Goal: Task Accomplishment & Management: Complete application form

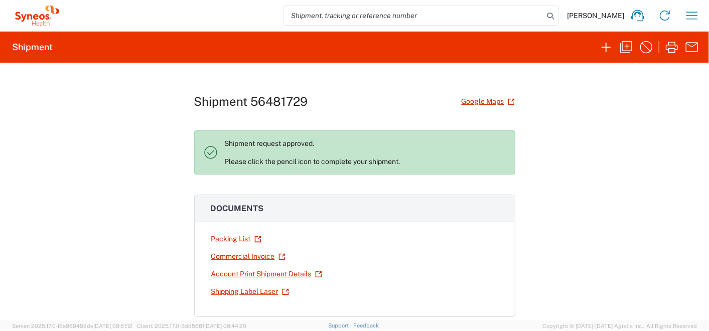
scroll to position [334, 0]
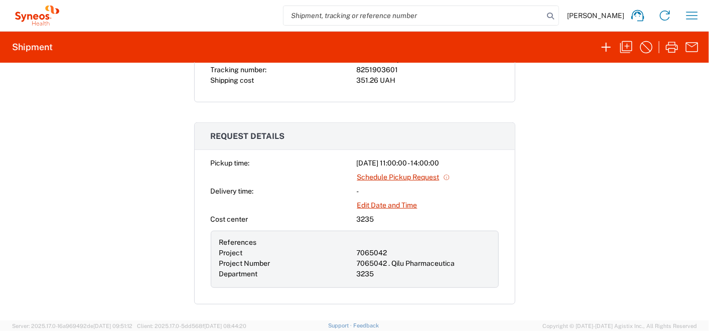
scroll to position [334, 0]
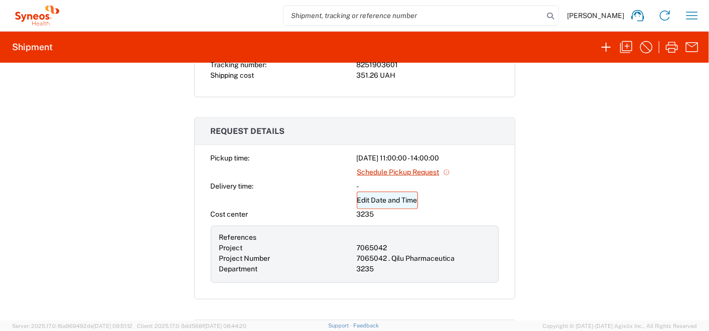
click at [379, 195] on link "Edit Date and Time" at bounding box center [387, 201] width 61 height 18
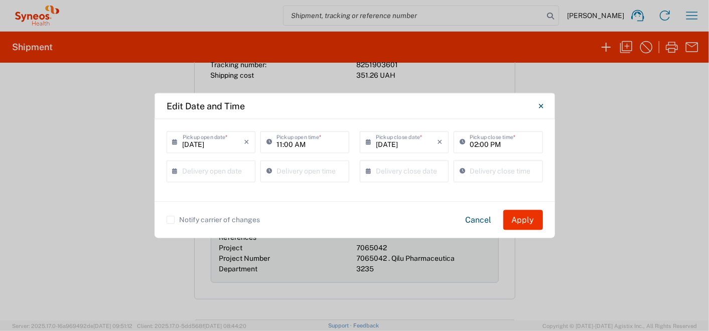
click at [228, 143] on input "08/19/2025" at bounding box center [213, 142] width 61 height 18
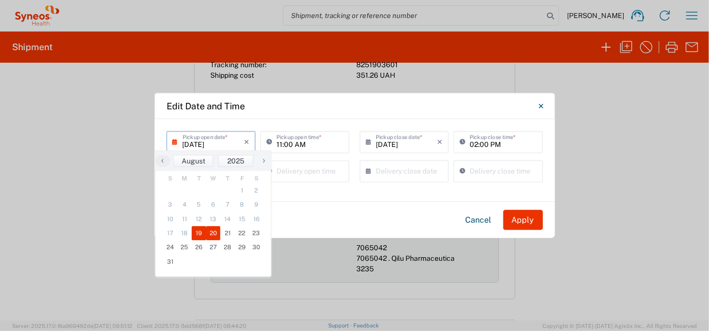
click at [215, 233] on span "20" at bounding box center [213, 233] width 15 height 14
type input "08/20/2025"
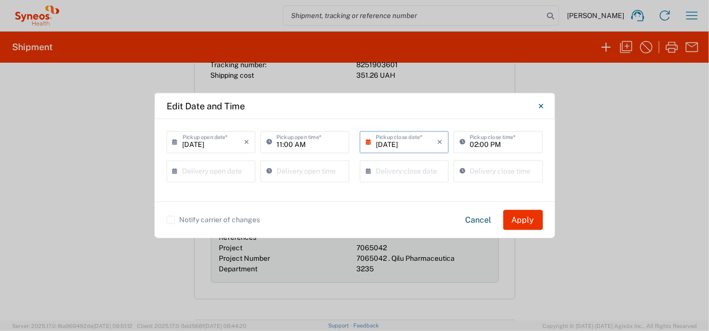
click at [298, 142] on input "11:00 AM" at bounding box center [310, 142] width 67 height 18
drag, startPoint x: 282, startPoint y: 145, endPoint x: 277, endPoint y: 146, distance: 5.0
click at [277, 146] on input "14:00 AM" at bounding box center [310, 142] width 67 height 18
click at [307, 145] on input "02:00 AM" at bounding box center [310, 142] width 67 height 18
click at [299, 145] on input "02:00 AM" at bounding box center [310, 142] width 67 height 18
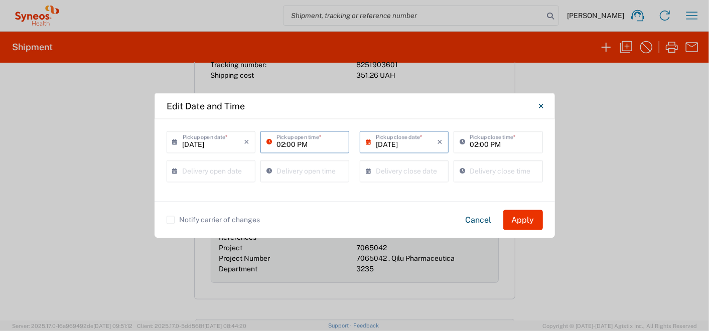
type input "02:00 PM"
click at [480, 143] on input "02:00 PM" at bounding box center [503, 142] width 67 height 18
click at [477, 143] on input "02:00 PM" at bounding box center [503, 142] width 67 height 18
click at [477, 145] on input "02:00 PM" at bounding box center [503, 142] width 67 height 18
type input "06:00 PM"
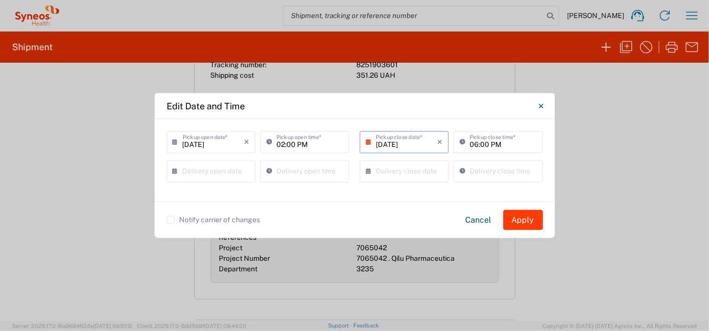
click at [514, 215] on button "Apply" at bounding box center [524, 220] width 40 height 20
